Goal: Information Seeking & Learning: Learn about a topic

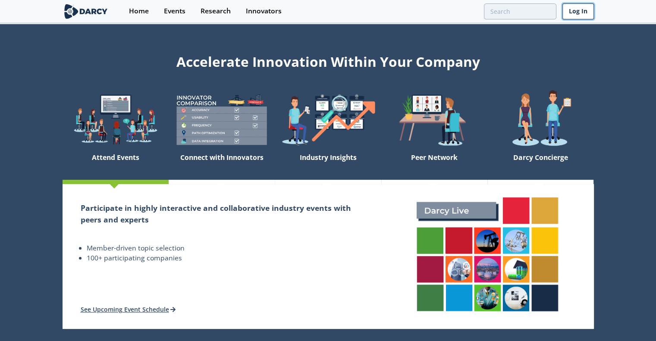
click at [573, 9] on link "Log In" at bounding box center [577, 11] width 31 height 16
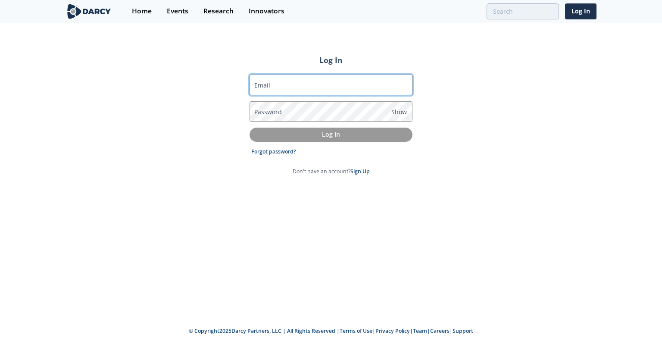
click at [386, 85] on input "Email" at bounding box center [331, 85] width 163 height 21
type input "[PERSON_NAME][EMAIL_ADDRESS][DOMAIN_NAME]"
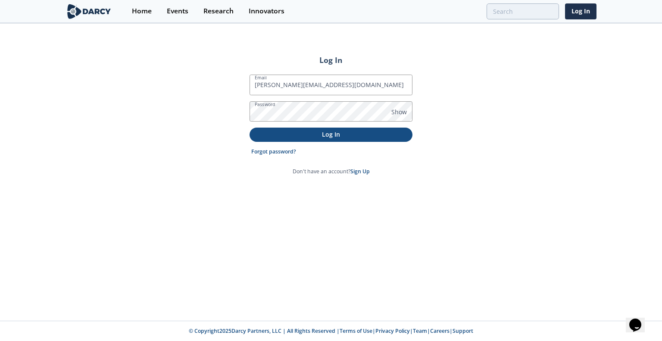
click at [360, 136] on p "Log In" at bounding box center [331, 134] width 151 height 9
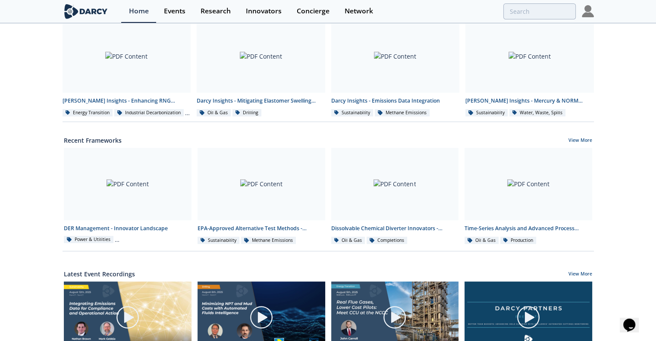
scroll to position [216, 0]
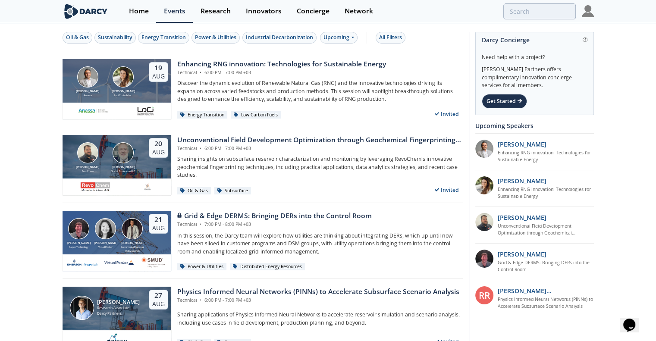
click at [260, 62] on div "Enhancing RNG innovation: Technologies for Sustainable Energy" at bounding box center [281, 64] width 209 height 10
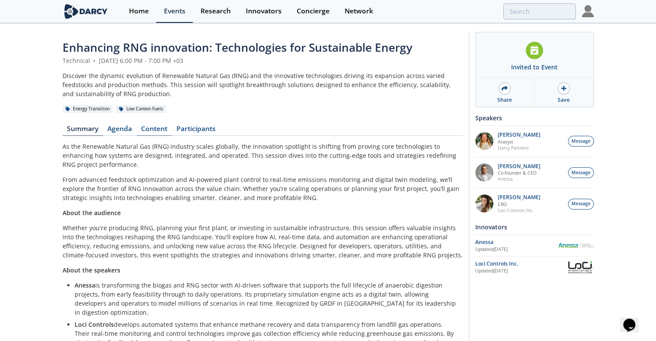
click at [148, 126] on link "Content" at bounding box center [154, 130] width 35 height 10
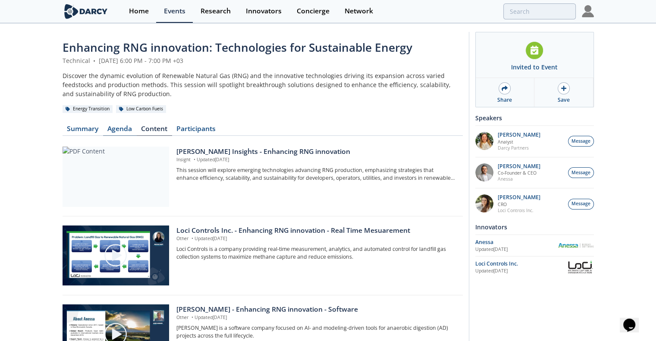
click at [120, 128] on link "Agenda" at bounding box center [120, 130] width 34 height 10
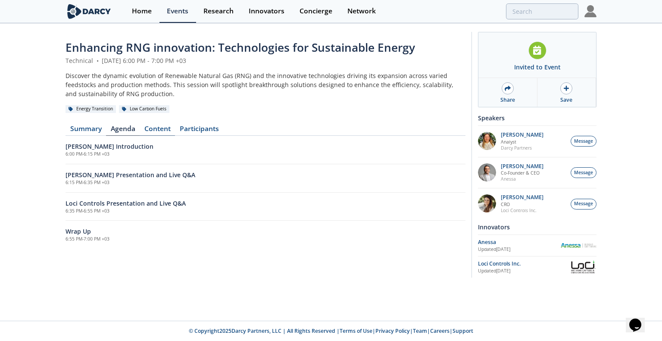
click at [155, 129] on link "Content" at bounding box center [157, 130] width 35 height 10
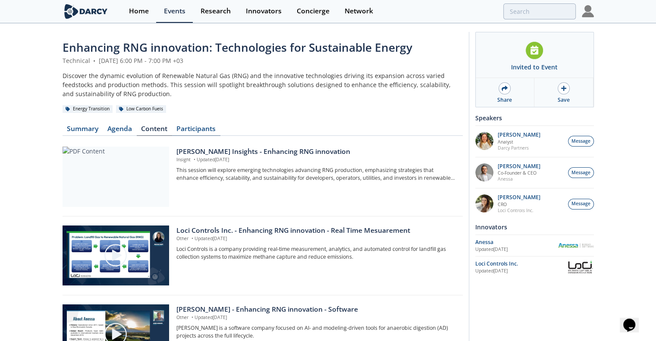
click at [205, 126] on link "Participants" at bounding box center [196, 130] width 48 height 10
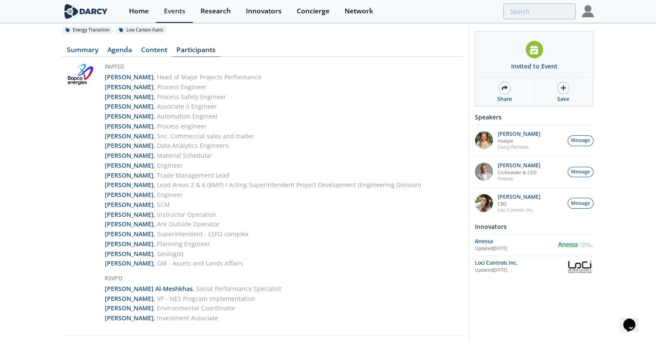
scroll to position [129, 0]
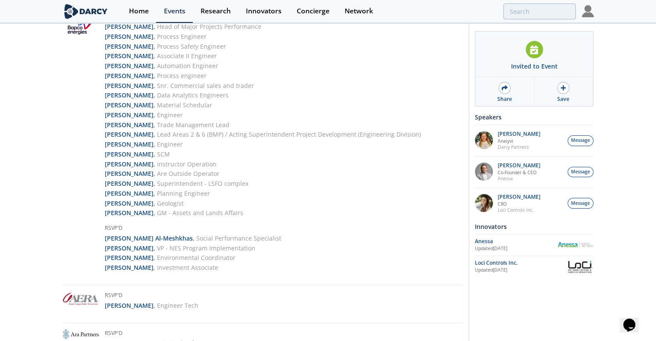
drag, startPoint x: 126, startPoint y: 257, endPoint x: 67, endPoint y: 219, distance: 69.8
click at [67, 219] on section at bounding box center [81, 146] width 36 height 266
click at [122, 257] on strong "Maram Al Sabbagh" at bounding box center [129, 258] width 49 height 8
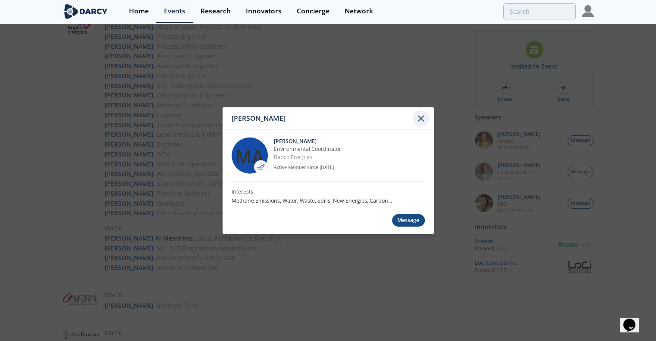
click at [426, 116] on div at bounding box center [421, 118] width 16 height 16
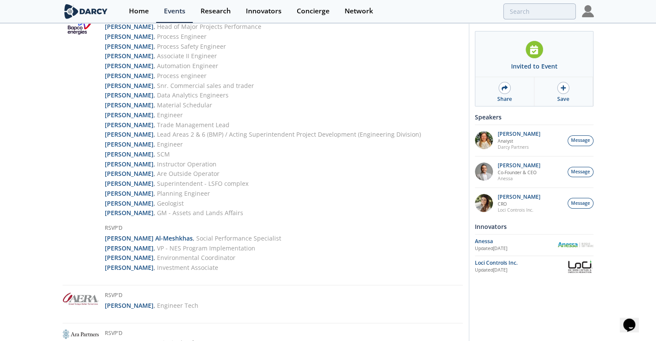
scroll to position [86, 0]
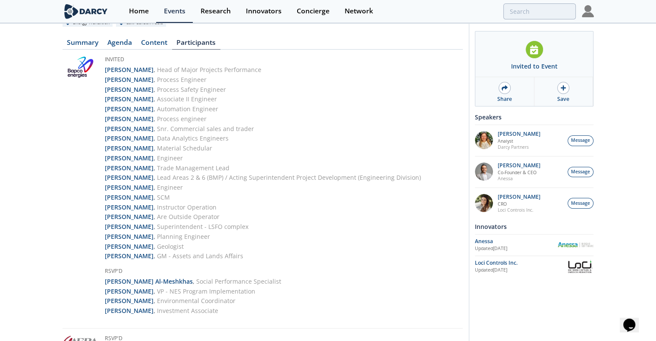
drag, startPoint x: 125, startPoint y: 218, endPoint x: 40, endPoint y: 191, distance: 89.0
click at [129, 215] on strong "Ahmed Eliwa" at bounding box center [129, 217] width 49 height 8
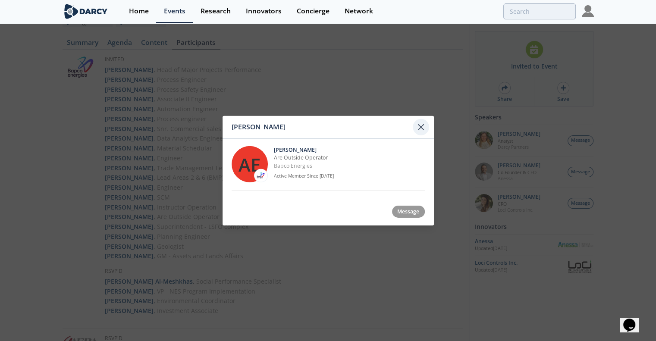
click at [421, 127] on icon at bounding box center [420, 126] width 5 height 5
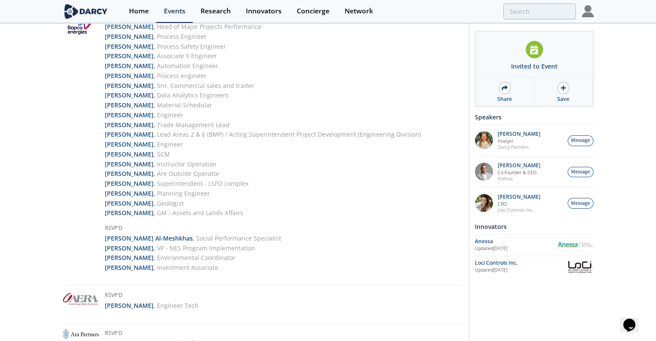
scroll to position [0, 0]
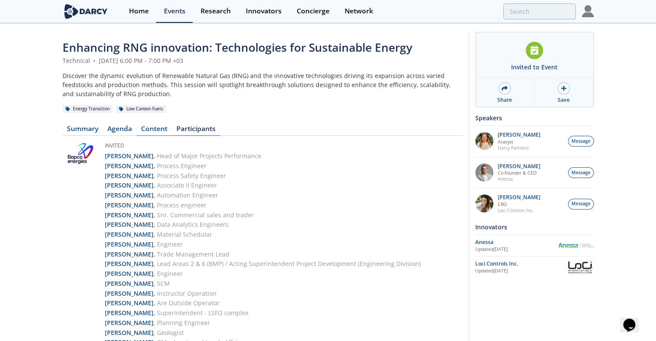
click at [153, 129] on link "Content" at bounding box center [154, 130] width 35 height 10
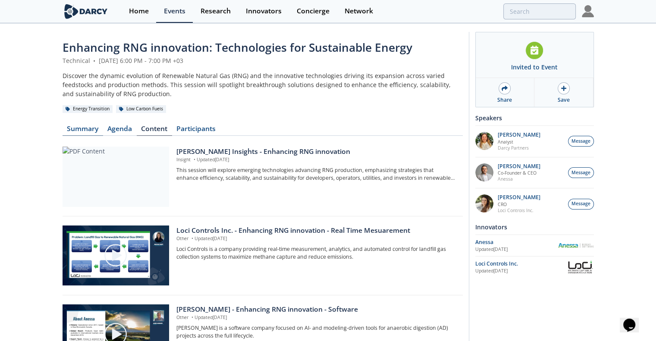
click at [80, 125] on link "Summary" at bounding box center [83, 130] width 41 height 10
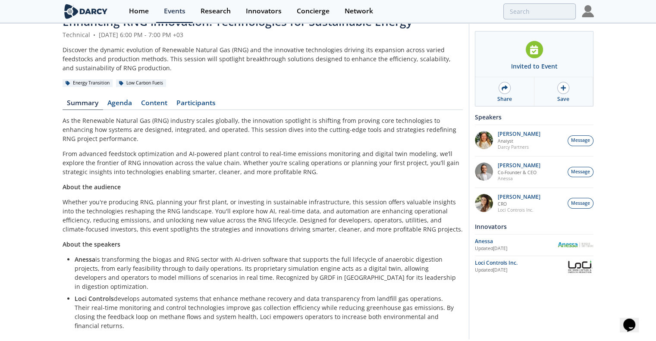
scroll to position [38, 0]
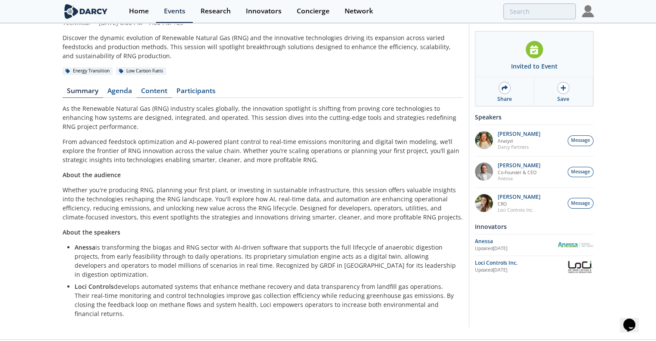
click at [152, 91] on link "Content" at bounding box center [154, 93] width 35 height 10
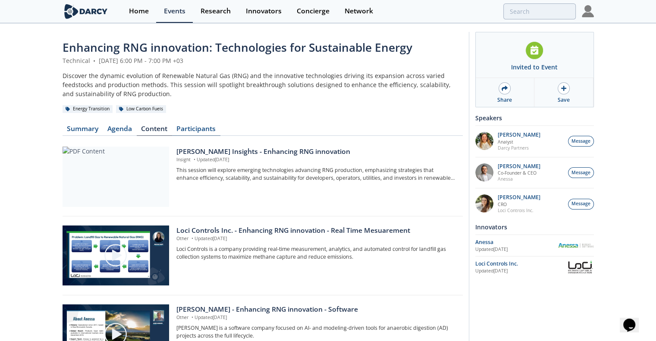
click at [202, 127] on link "Participants" at bounding box center [196, 130] width 48 height 10
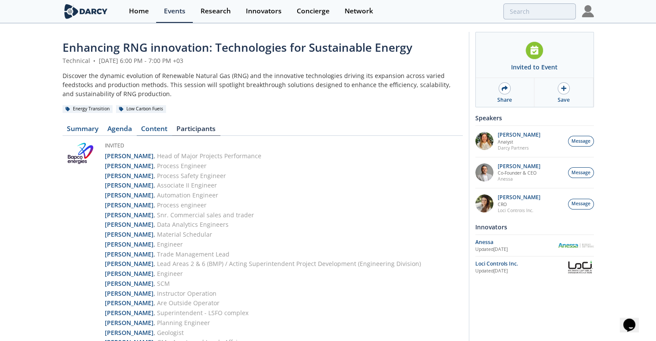
click at [155, 129] on link "Content" at bounding box center [154, 130] width 35 height 10
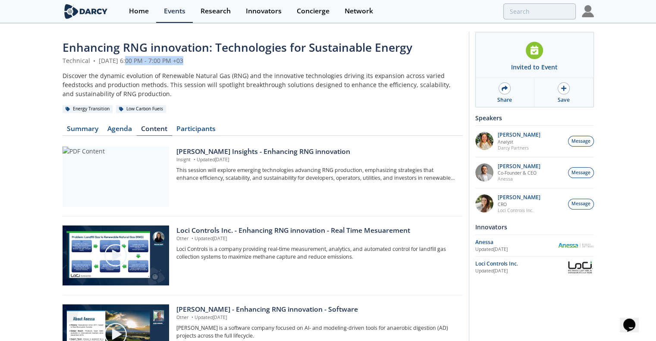
drag, startPoint x: 212, startPoint y: 60, endPoint x: 147, endPoint y: 60, distance: 65.1
click at [147, 60] on div "Technical • August 19, 2025 6:00 PM - 7:00 PM +03" at bounding box center [263, 60] width 400 height 9
click at [223, 65] on div "Technical • August 19, 2025 6:00 PM - 7:00 PM +03" at bounding box center [263, 60] width 400 height 9
click at [215, 64] on div "Technical • August 19, 2025 6:00 PM - 7:00 PM +03" at bounding box center [263, 60] width 400 height 9
click at [79, 128] on link "Summary" at bounding box center [83, 130] width 41 height 10
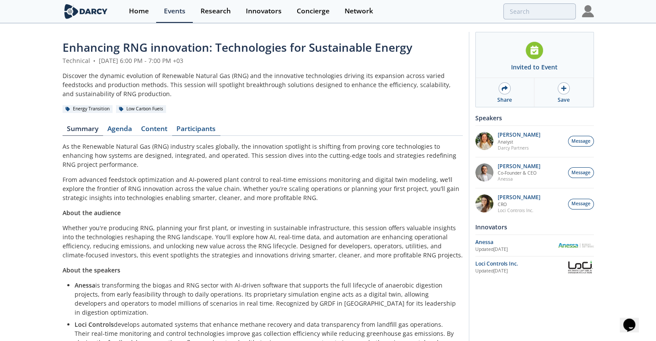
click at [183, 127] on link "Participants" at bounding box center [196, 130] width 48 height 10
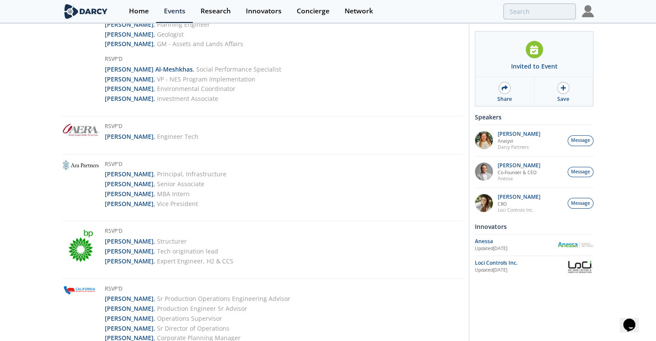
scroll to position [401, 0]
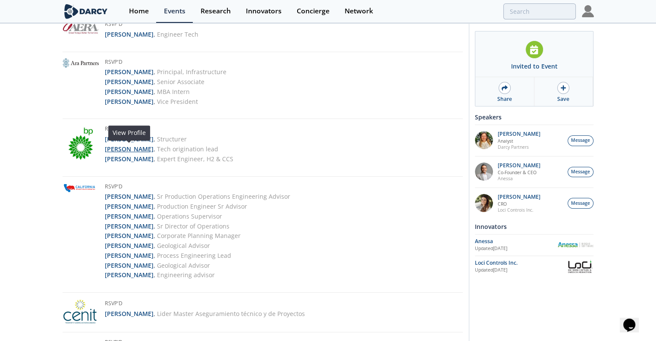
click at [132, 147] on strong "Louis Brasington" at bounding box center [129, 149] width 49 height 8
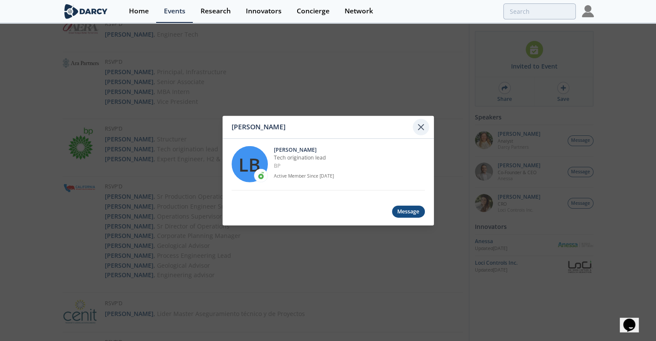
click at [417, 127] on icon at bounding box center [421, 127] width 10 height 10
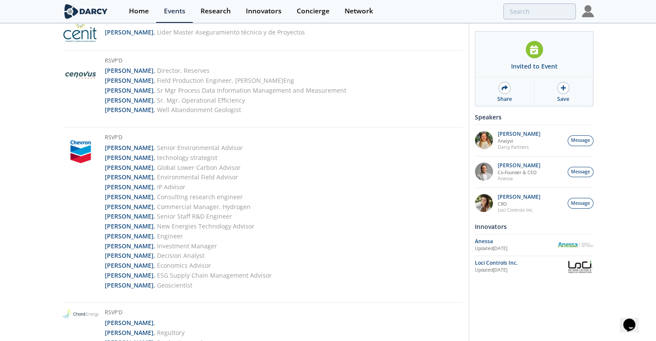
scroll to position [702, 0]
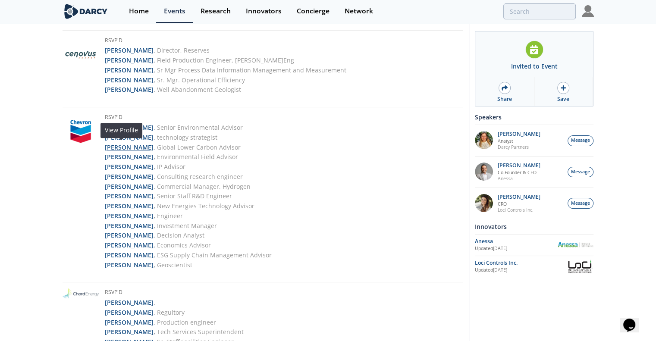
click at [123, 147] on strong "Don Nelson" at bounding box center [129, 147] width 49 height 8
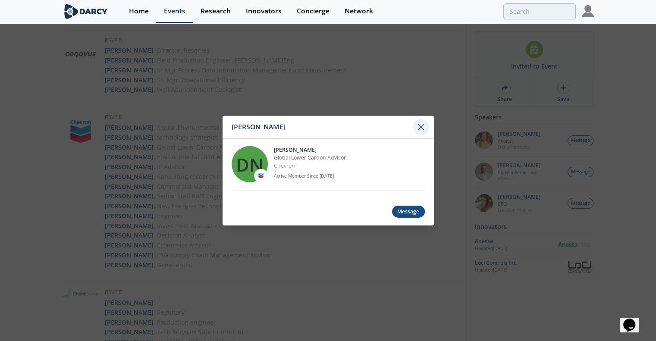
click at [424, 124] on icon at bounding box center [421, 127] width 10 height 10
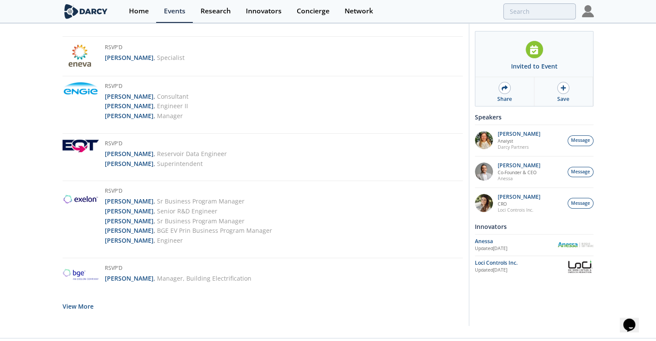
scroll to position [1867, 0]
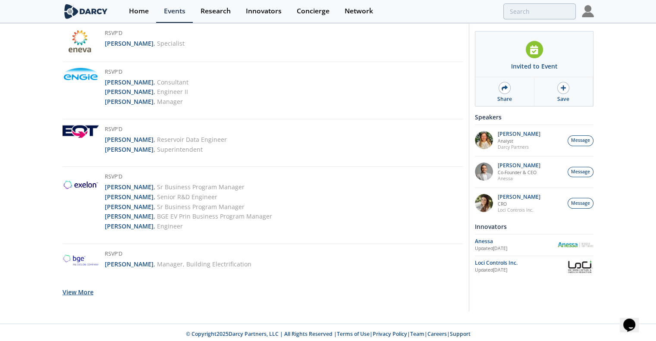
click at [69, 288] on button "View More" at bounding box center [78, 292] width 31 height 21
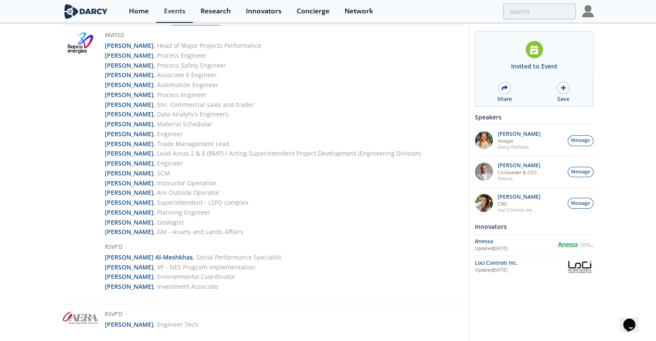
scroll to position [0, 0]
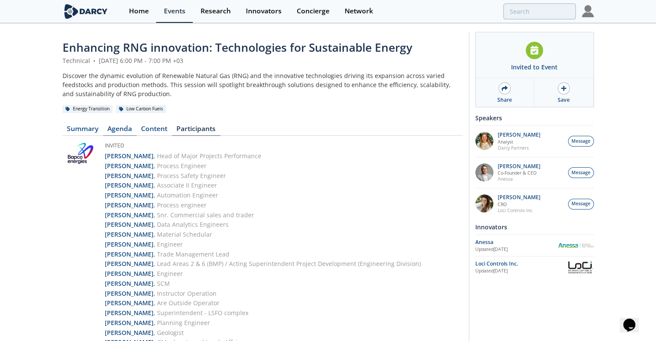
click at [116, 125] on link "Agenda" at bounding box center [120, 130] width 34 height 10
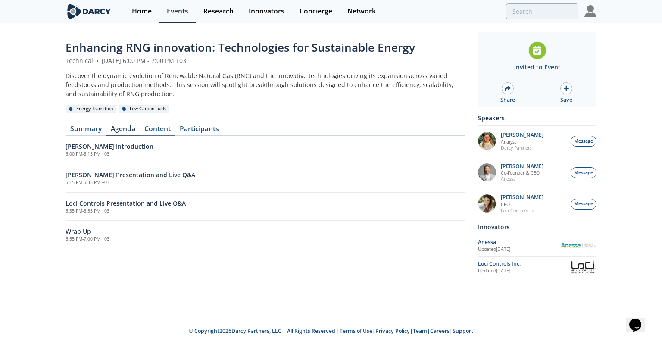
click at [164, 129] on link "Content" at bounding box center [157, 130] width 35 height 10
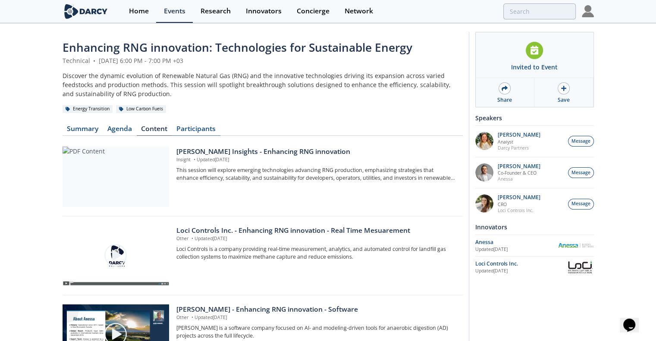
click at [190, 129] on link "Participants" at bounding box center [196, 130] width 48 height 10
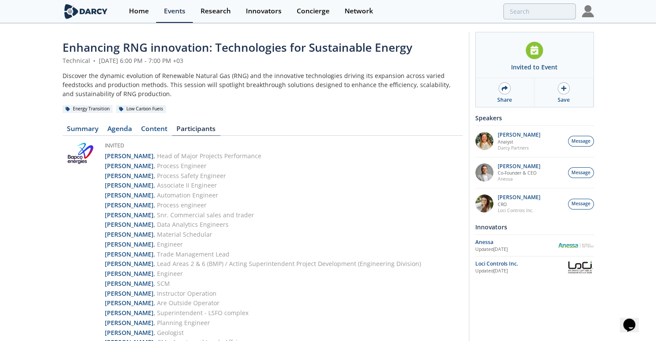
click at [167, 126] on link "Content" at bounding box center [154, 130] width 35 height 10
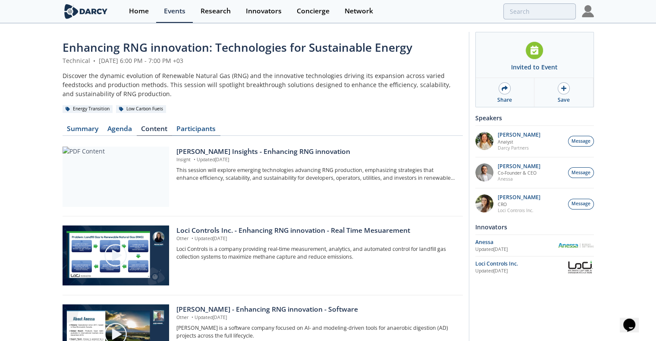
click at [190, 131] on link "Participants" at bounding box center [196, 130] width 48 height 10
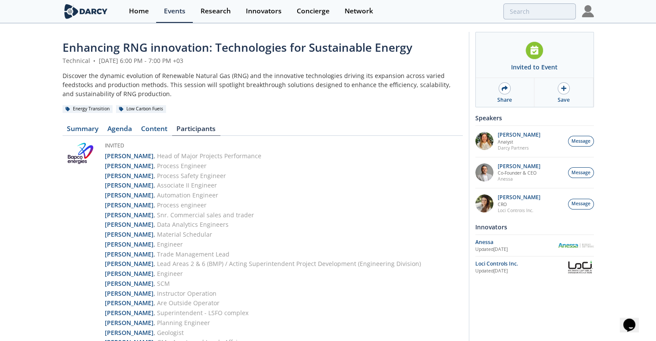
click at [175, 94] on div "Discover the dynamic evolution of Renewable Natural Gas (RNG) and the innovativ…" at bounding box center [263, 84] width 400 height 27
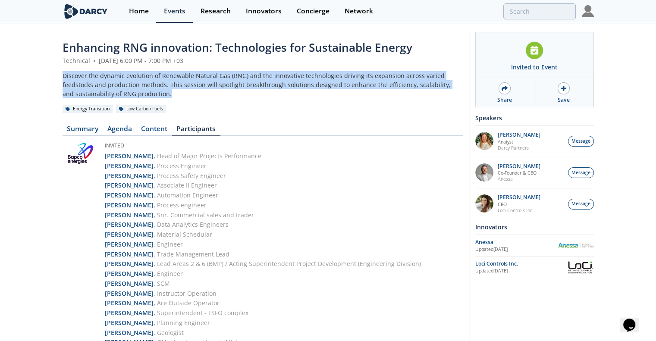
drag, startPoint x: 158, startPoint y: 92, endPoint x: 61, endPoint y: 76, distance: 97.9
click at [90, 82] on div "Discover the dynamic evolution of Renewable Natural Gas (RNG) and the innovativ…" at bounding box center [263, 84] width 400 height 27
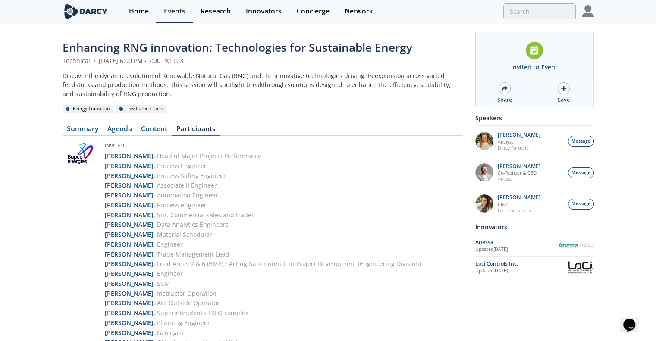
click at [3, 13] on section "Home Events Research Innovators Concierge Network" at bounding box center [328, 11] width 656 height 23
click at [181, 95] on div "Discover the dynamic evolution of Renewable Natural Gas (RNG) and the innovativ…" at bounding box center [263, 84] width 400 height 27
click at [158, 131] on link "Content" at bounding box center [154, 130] width 35 height 10
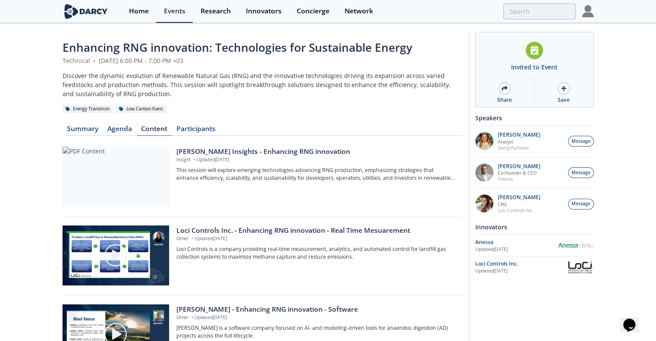
click at [182, 60] on div "Technical • August 19, 2025 6:00 PM - 7:00 PM +03" at bounding box center [263, 60] width 400 height 9
click at [90, 127] on link "Summary" at bounding box center [83, 130] width 41 height 10
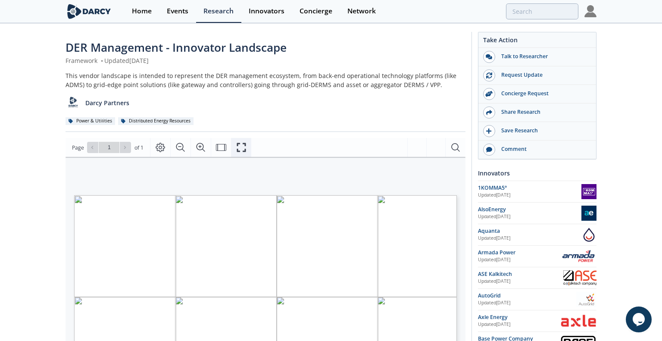
click at [241, 149] on icon "Fullscreen" at bounding box center [241, 147] width 10 height 10
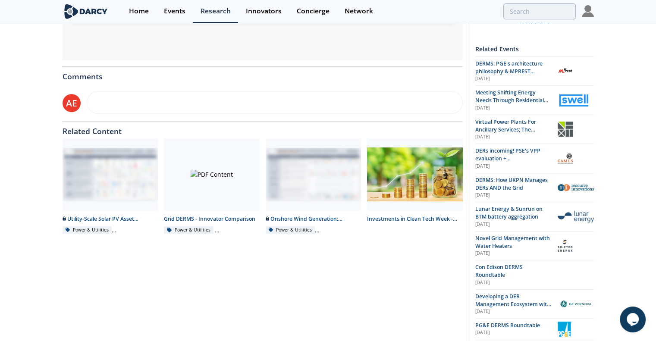
scroll to position [86, 0]
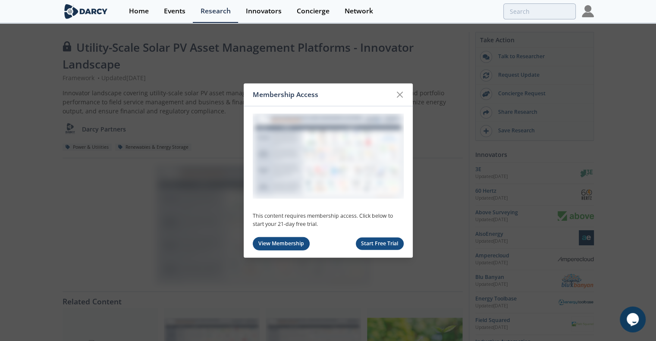
click at [270, 241] on link "View Membership" at bounding box center [281, 243] width 57 height 13
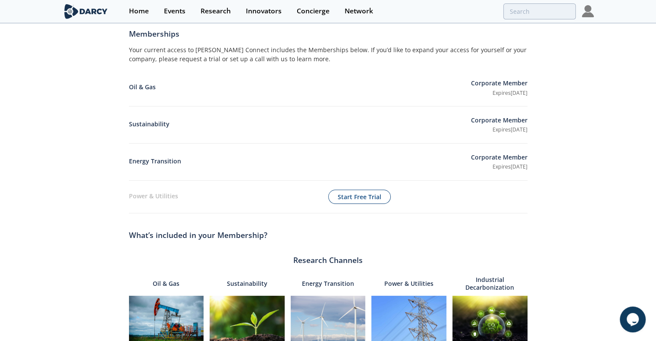
scroll to position [43, 0]
